Goal: Information Seeking & Learning: Learn about a topic

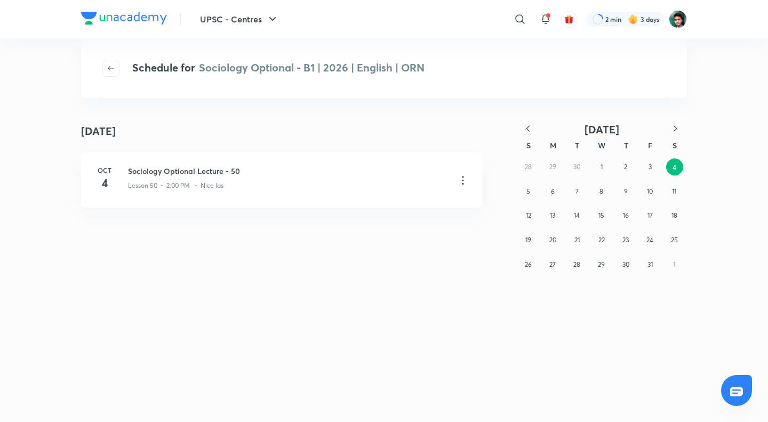
click at [527, 131] on icon "button" at bounding box center [528, 128] width 11 height 11
click at [526, 131] on icon "button" at bounding box center [528, 128] width 11 height 11
click at [671, 211] on abbr "19" at bounding box center [674, 215] width 6 height 8
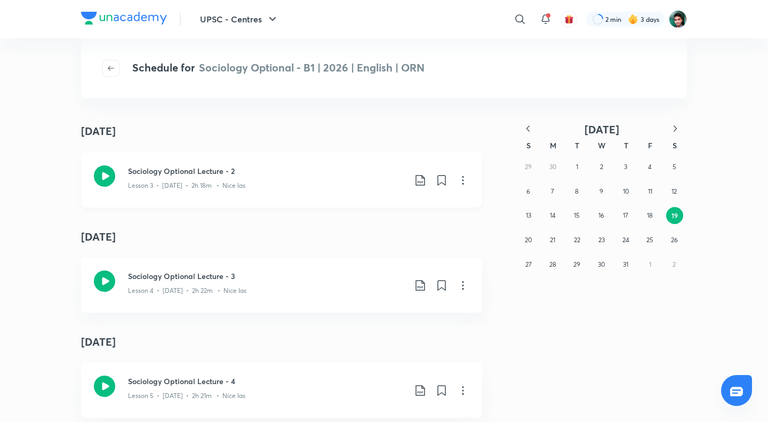
click at [169, 172] on h3 "Sociology Optional Lecture - 2" at bounding box center [266, 170] width 277 height 11
click at [646, 215] on button "18" at bounding box center [649, 215] width 17 height 17
click at [649, 218] on abbr "18" at bounding box center [650, 215] width 6 height 8
click at [528, 130] on icon "button" at bounding box center [528, 128] width 11 height 11
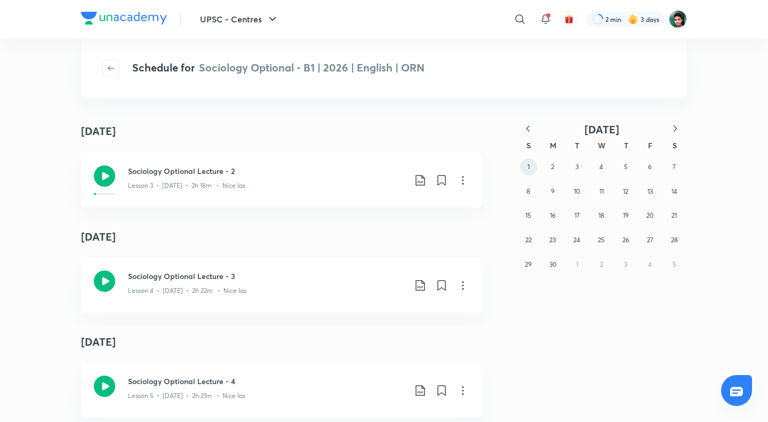
click at [530, 164] on button "1" at bounding box center [528, 166] width 17 height 17
click at [154, 169] on h3 "Orientation Session" at bounding box center [266, 170] width 277 height 11
